Goal: Transaction & Acquisition: Purchase product/service

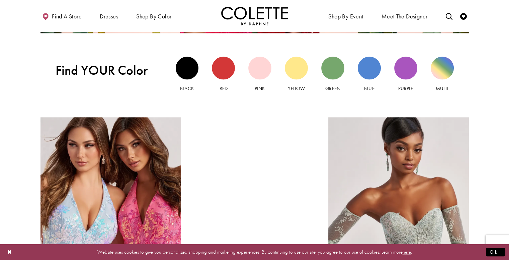
scroll to position [643, 0]
click at [396, 66] on div "Purple view" at bounding box center [405, 68] width 23 height 23
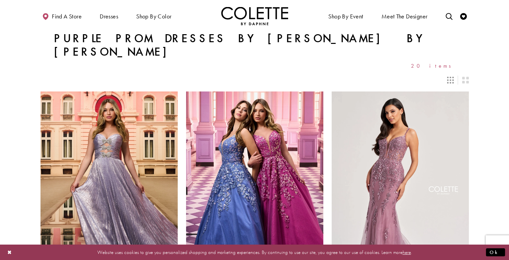
click at [451, 77] on icon "Switch layout to 3 columns" at bounding box center [450, 80] width 7 height 7
click at [464, 77] on icon "Switch layout to 2 columns" at bounding box center [465, 80] width 7 height 7
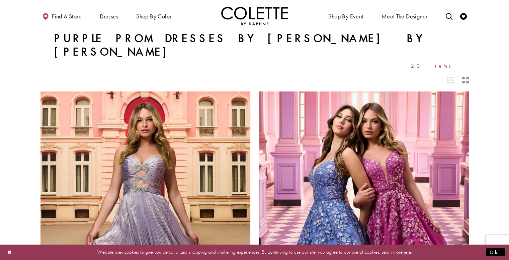
click at [458, 73] on div "Layout Controls" at bounding box center [465, 80] width 15 height 15
click at [450, 18] on icon "Toggle search" at bounding box center [449, 16] width 7 height 7
click at [421, 14] on input "Search" at bounding box center [415, 16] width 81 height 10
type input "******"
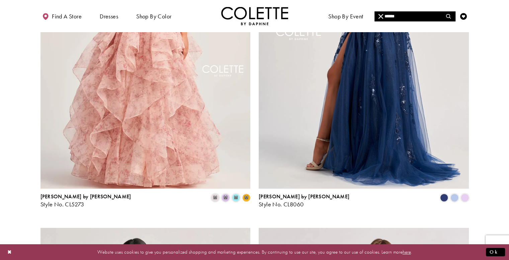
scroll to position [194, 0]
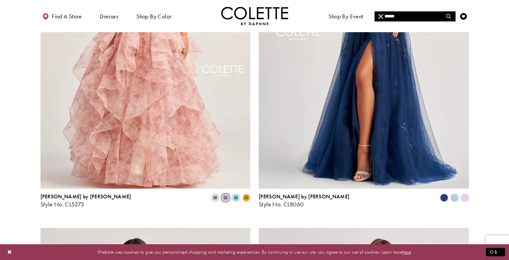
click at [223, 198] on span "m" at bounding box center [226, 198] width 8 height 8
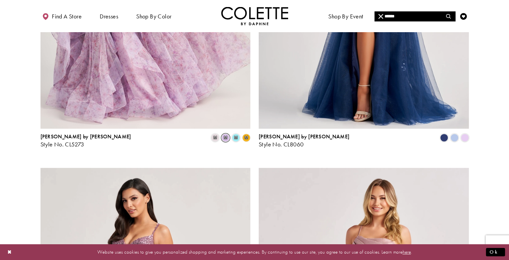
scroll to position [254, 0]
click at [468, 135] on span "Product List" at bounding box center [465, 137] width 8 height 8
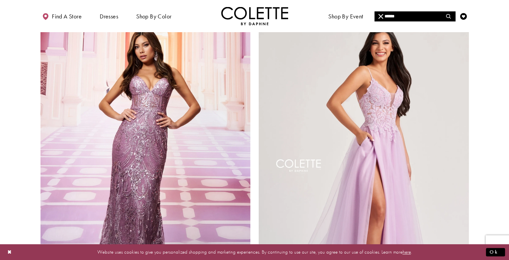
scroll to position [798, 0]
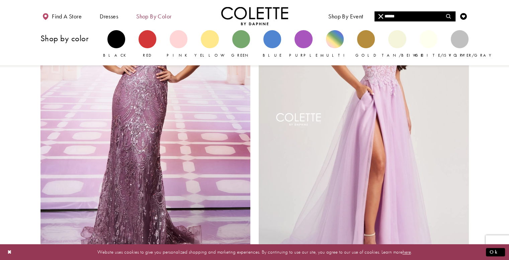
click at [156, 21] on span "Shop by color" at bounding box center [154, 16] width 38 height 18
click at [168, 16] on span "Shop by color" at bounding box center [153, 16] width 35 height 7
click at [454, 40] on div "Primary block" at bounding box center [460, 39] width 18 height 18
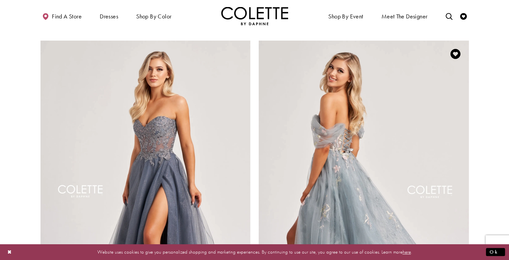
scroll to position [396, 0]
